Goal: Information Seeking & Learning: Learn about a topic

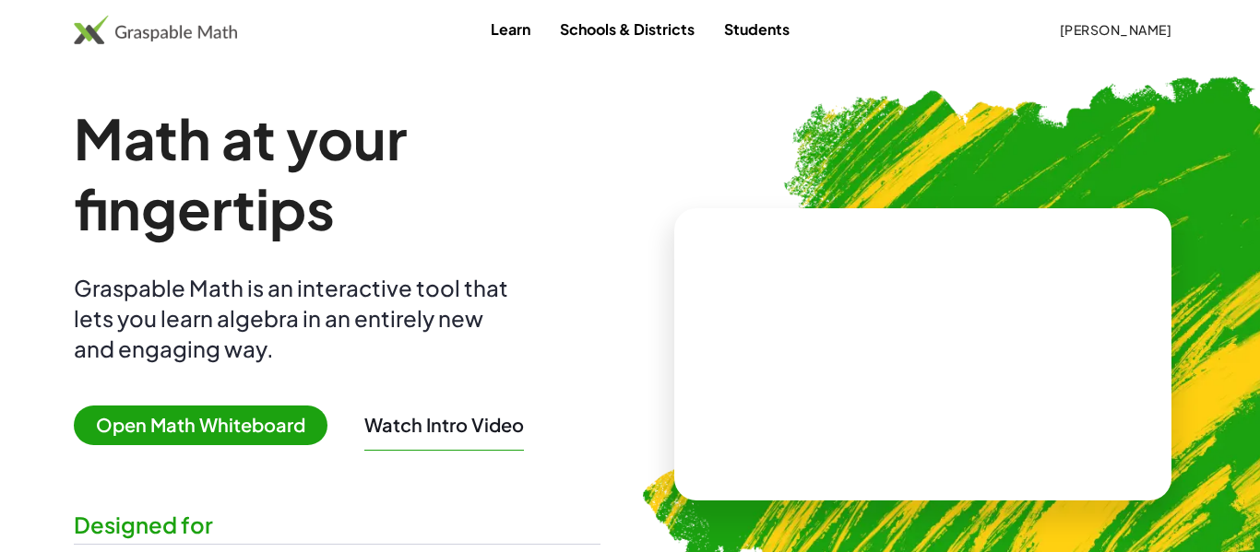
click at [150, 38] on img at bounding box center [155, 30] width 163 height 30
click at [151, 38] on img at bounding box center [155, 30] width 163 height 30
click at [141, 33] on img at bounding box center [155, 30] width 163 height 30
click at [1097, 29] on span "[PERSON_NAME]" at bounding box center [1115, 29] width 113 height 17
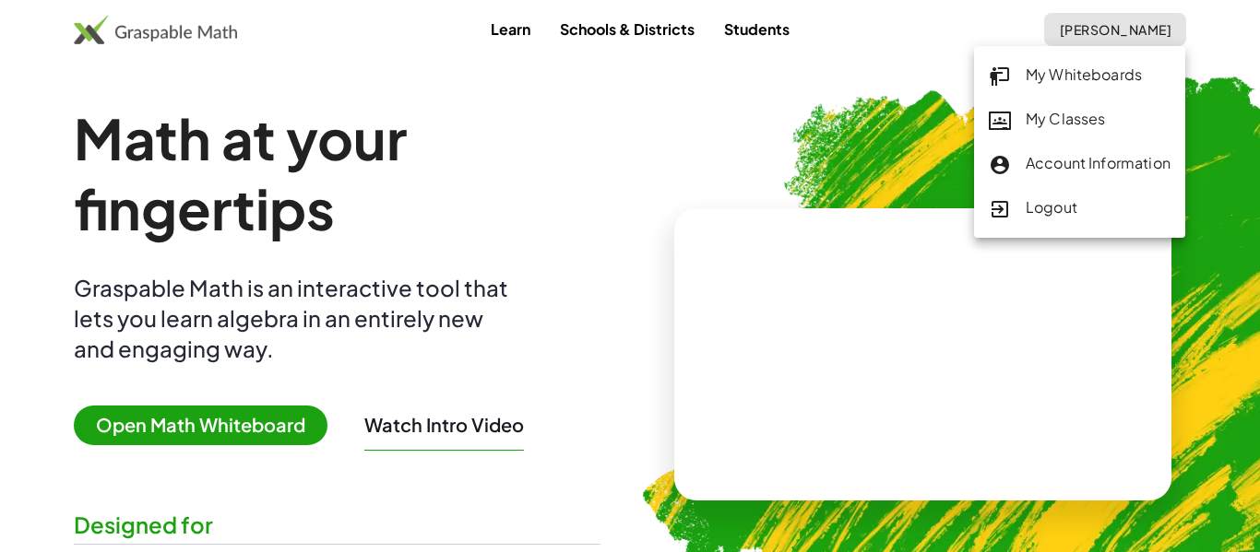
click at [1082, 47] on div "My Whiteboards My Classes Account Information Logout" at bounding box center [1079, 142] width 211 height 192
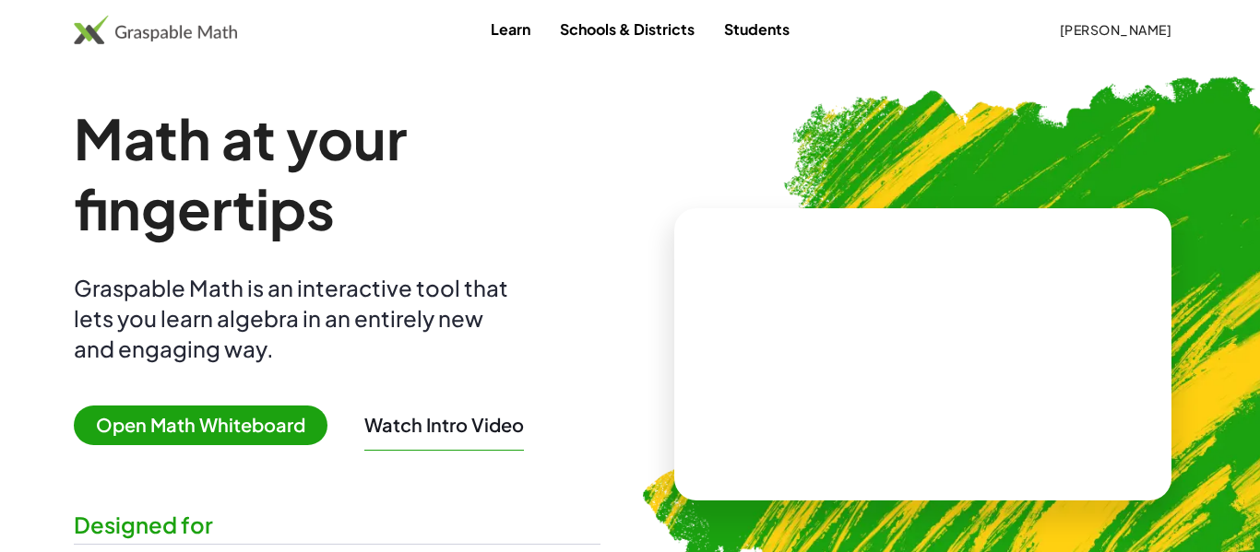
click at [1084, 43] on button "[PERSON_NAME]" at bounding box center [1115, 29] width 142 height 33
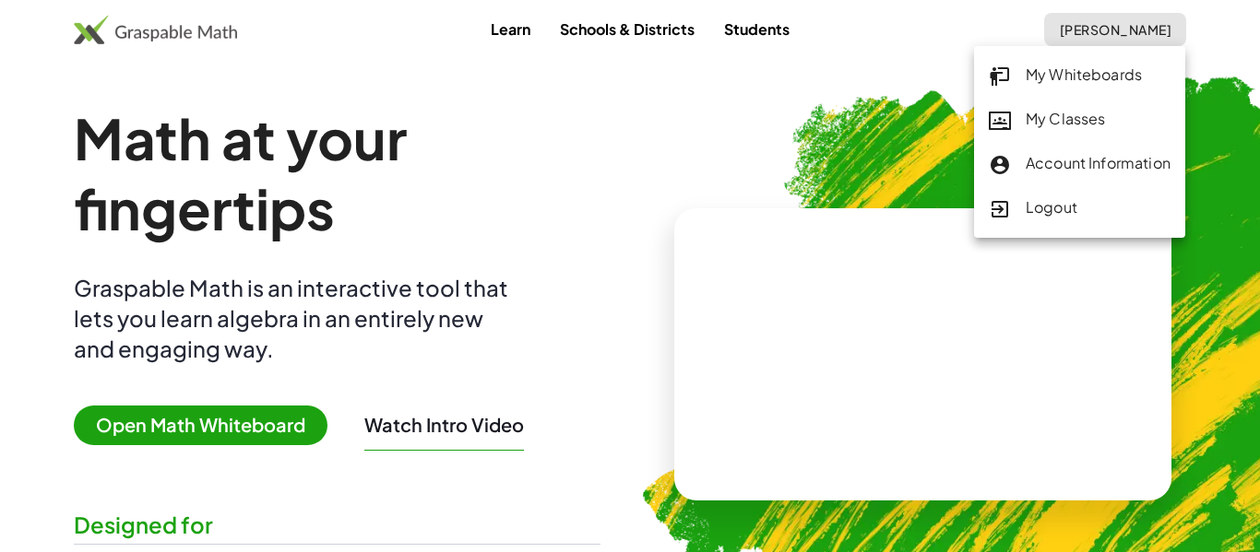
click at [1058, 126] on div "My Classes" at bounding box center [1080, 120] width 182 height 24
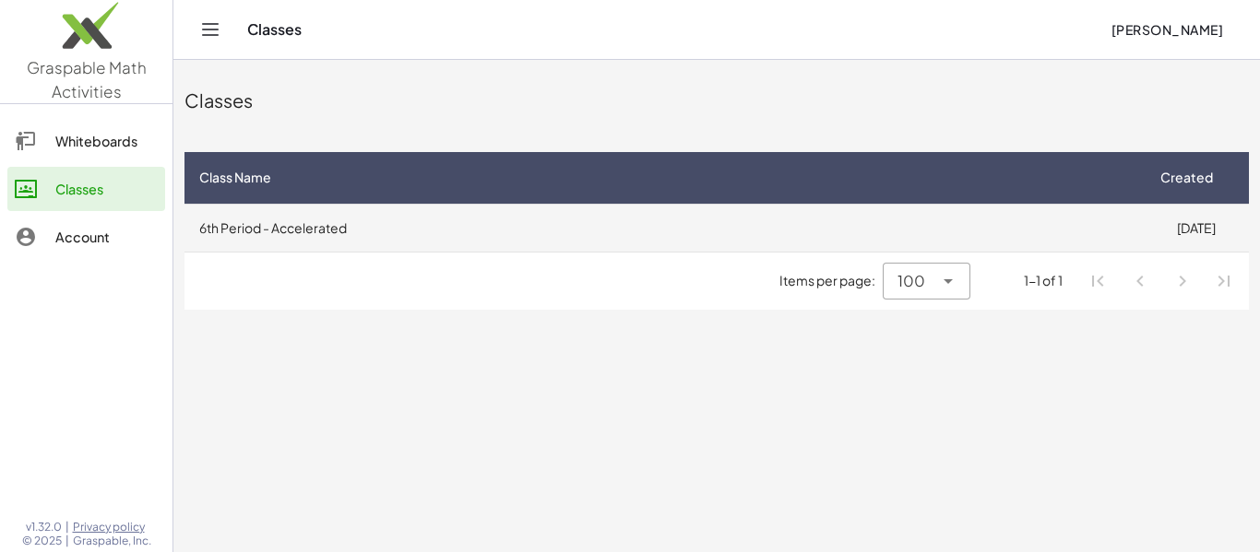
click at [438, 243] on td "6th Period - Accelerated" at bounding box center [663, 228] width 958 height 48
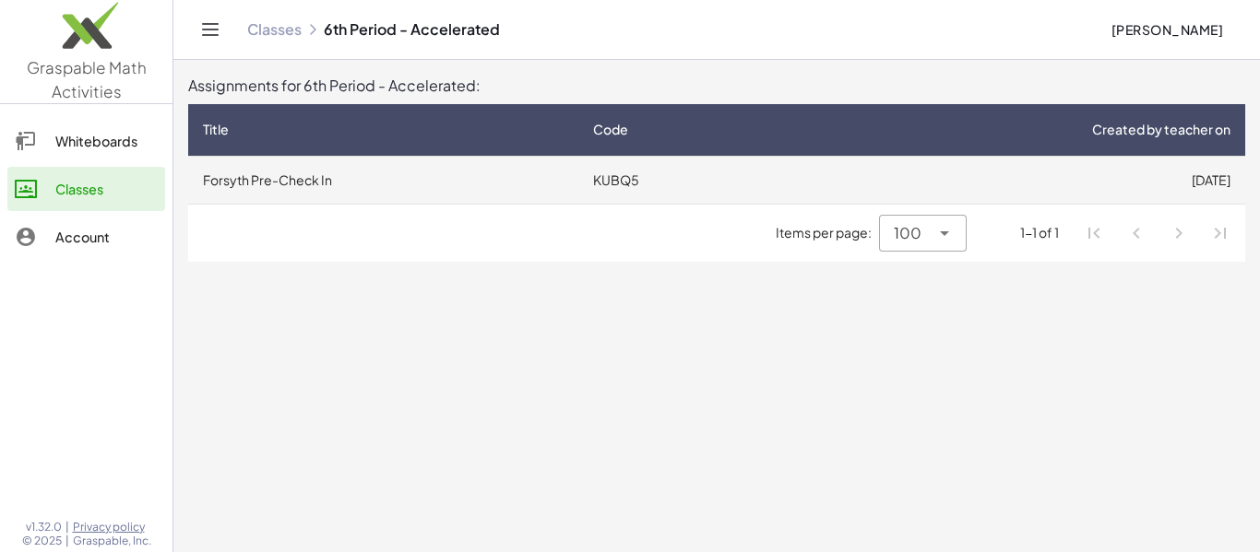
click at [421, 200] on td "Forsyth Pre-Check In" at bounding box center [383, 180] width 390 height 48
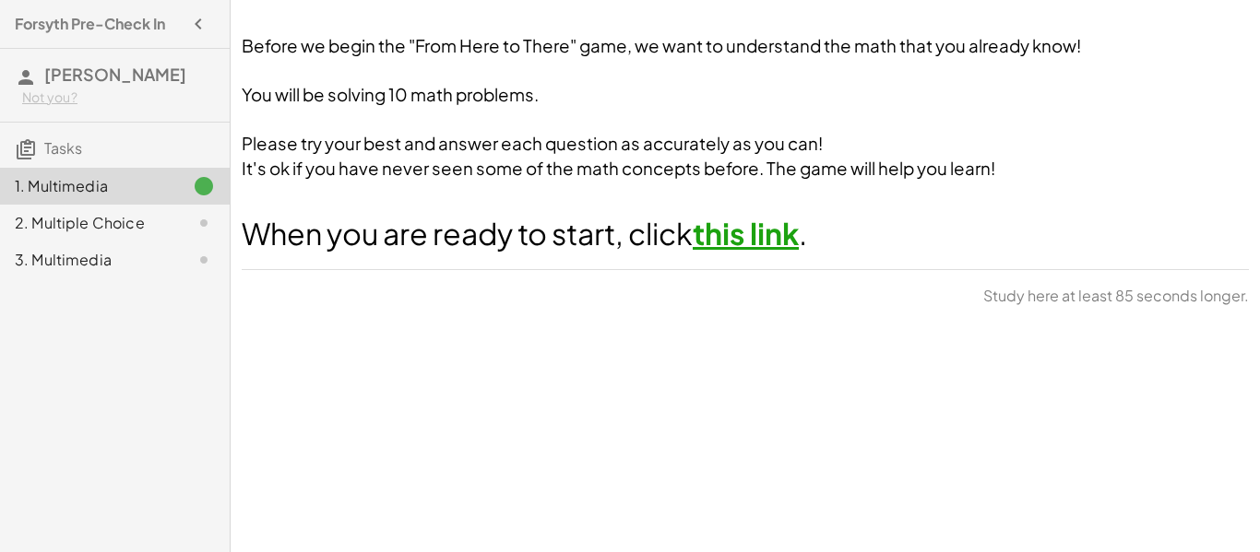
click at [753, 246] on link "this link" at bounding box center [746, 233] width 106 height 37
